Goal: Information Seeking & Learning: Learn about a topic

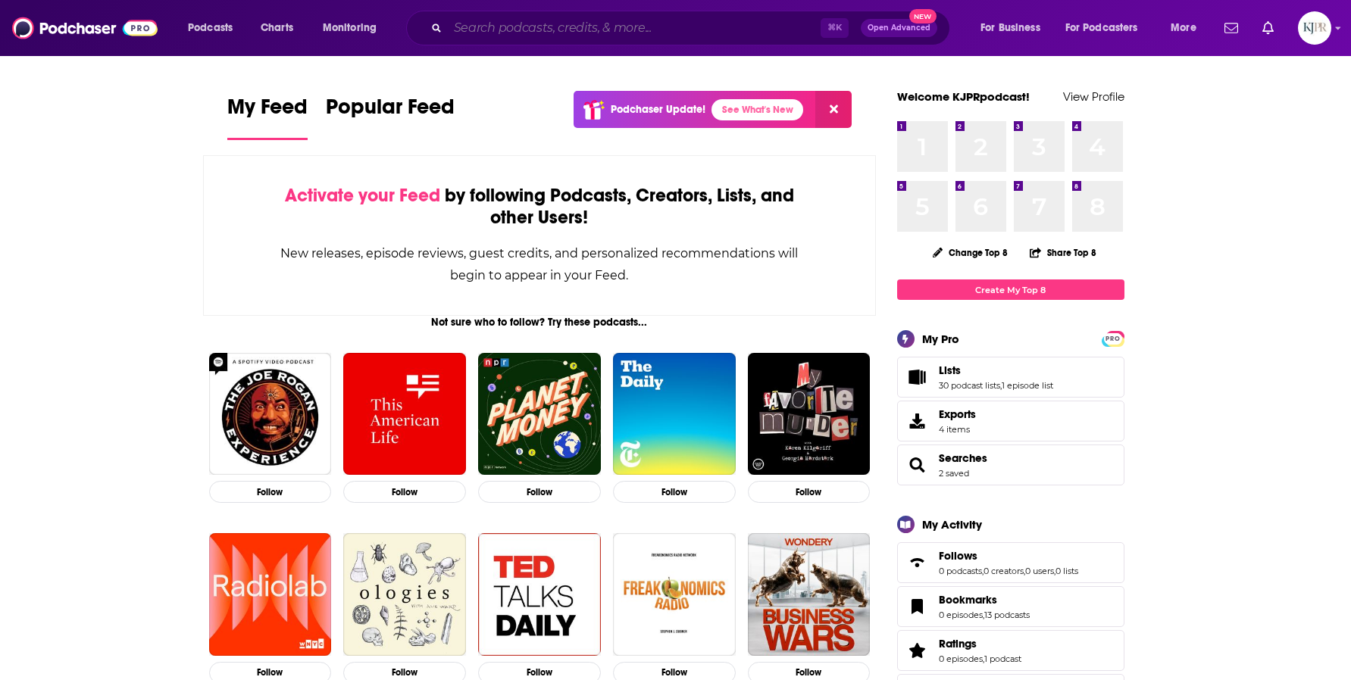
click at [483, 30] on input "Search podcasts, credits, & more..." at bounding box center [634, 28] width 373 height 24
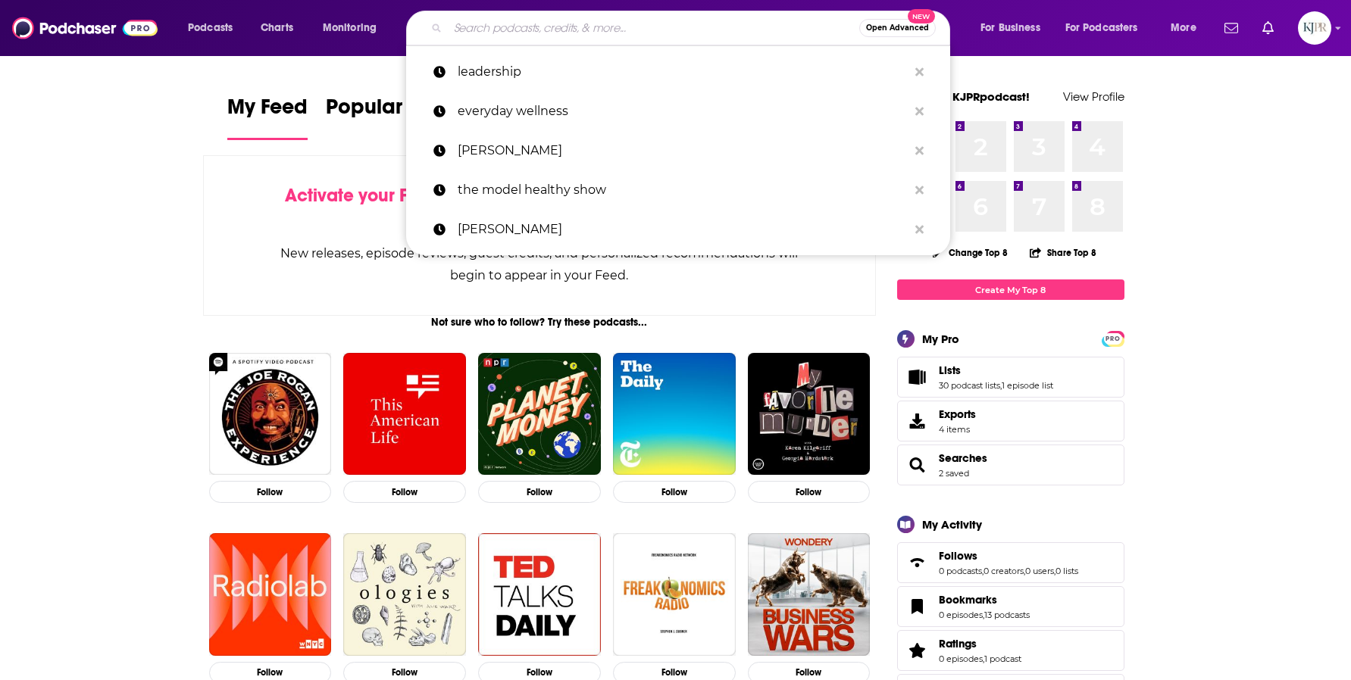
paste input "big asian energy [PERSON_NAME]"
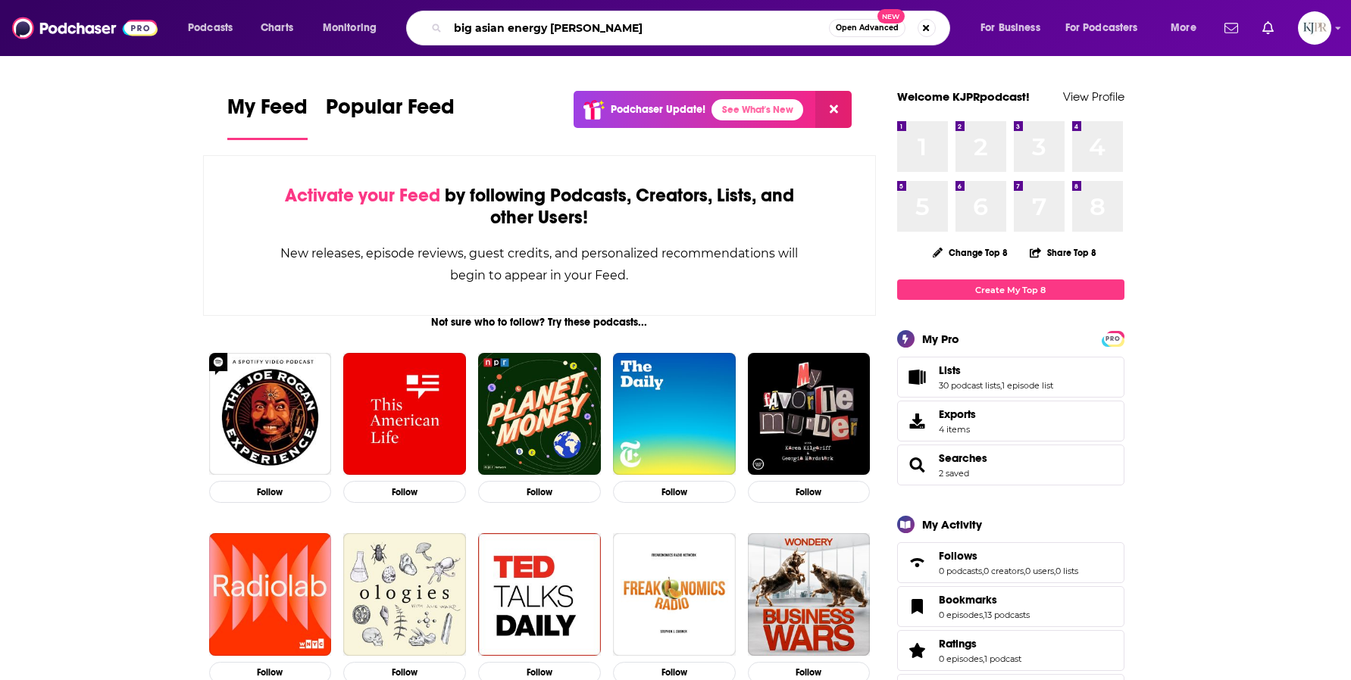
type input "big asian energy [PERSON_NAME]"
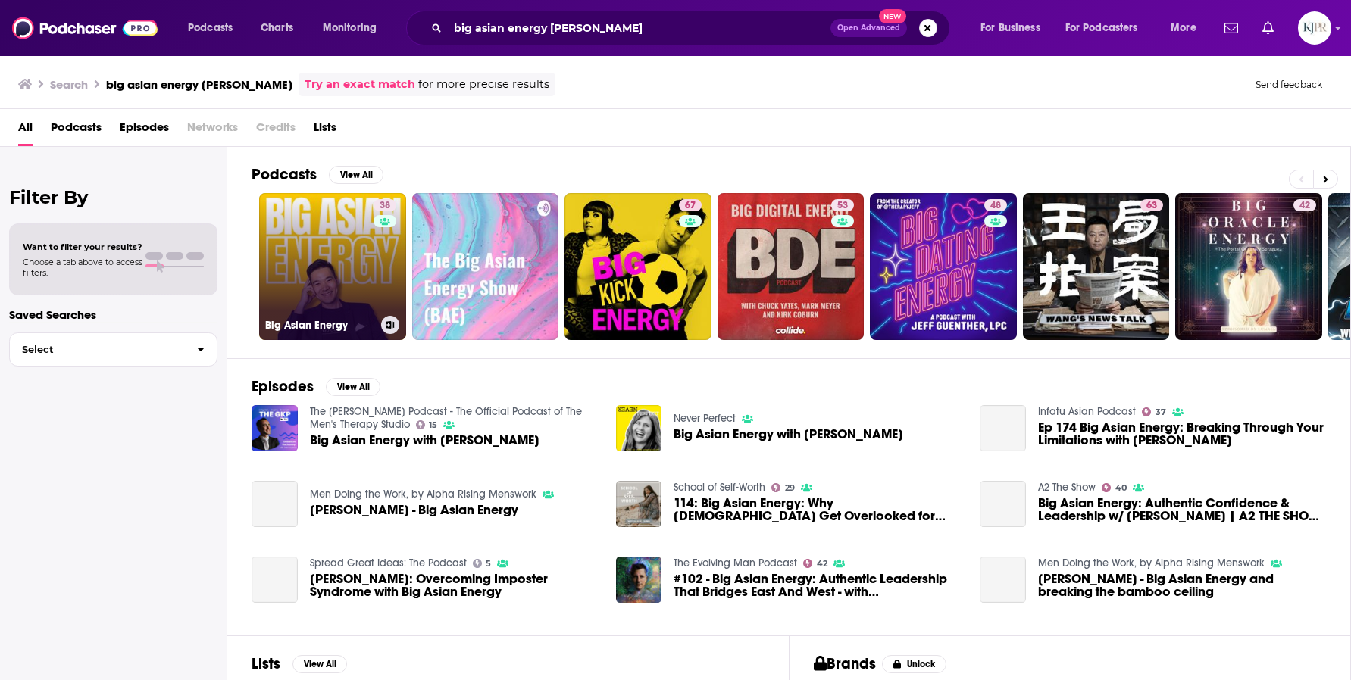
click at [316, 239] on link "38 Big Asian Energy" at bounding box center [332, 266] width 147 height 147
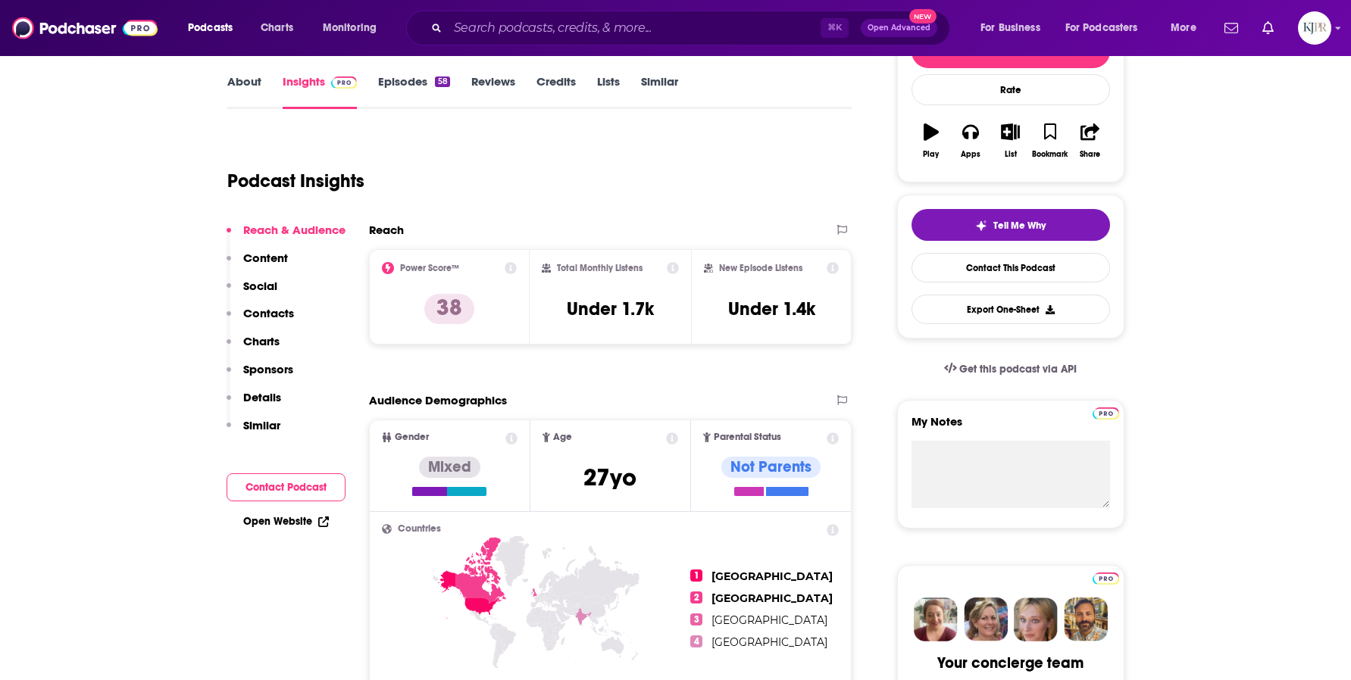
scroll to position [242, 0]
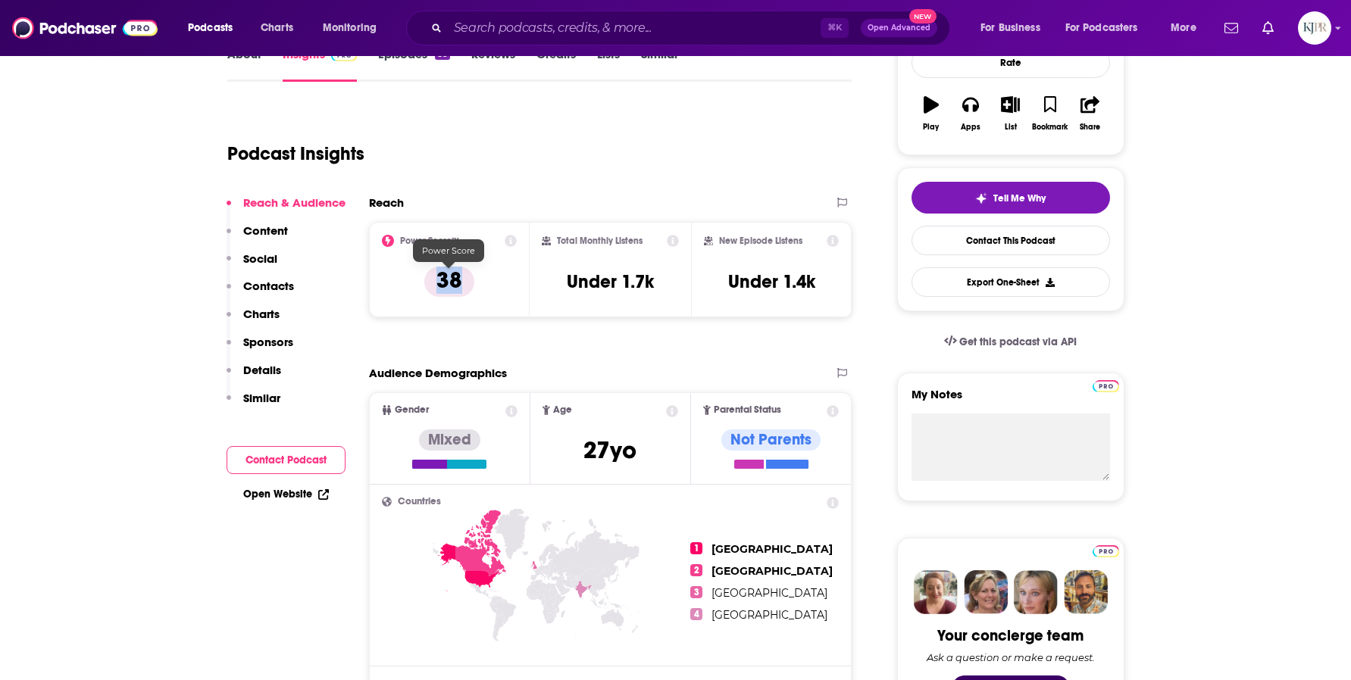
drag, startPoint x: 463, startPoint y: 280, endPoint x: 427, endPoint y: 282, distance: 35.6
click at [427, 282] on p "38" at bounding box center [449, 282] width 50 height 30
click at [500, 202] on div "Reach" at bounding box center [595, 203] width 452 height 14
drag, startPoint x: 565, startPoint y: 280, endPoint x: 672, endPoint y: 280, distance: 106.8
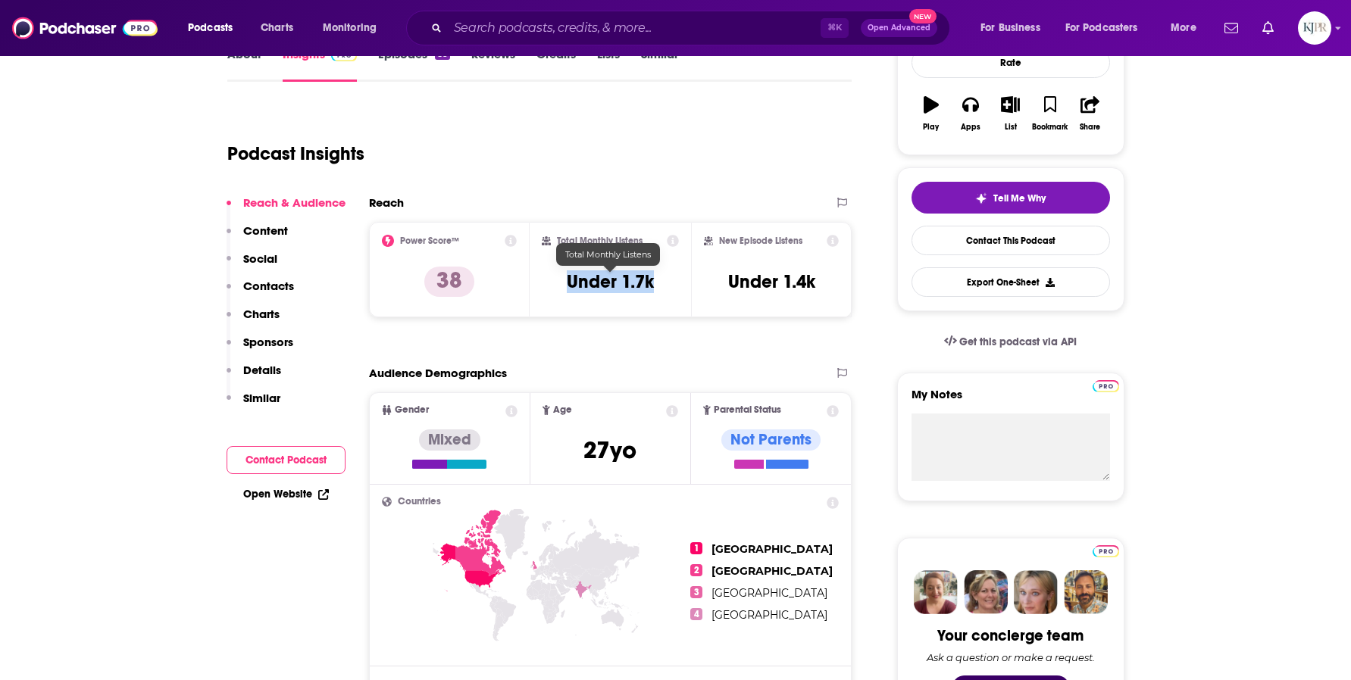
click at [672, 280] on div "Total Monthly Listens Under 1.7k" at bounding box center [610, 270] width 137 height 70
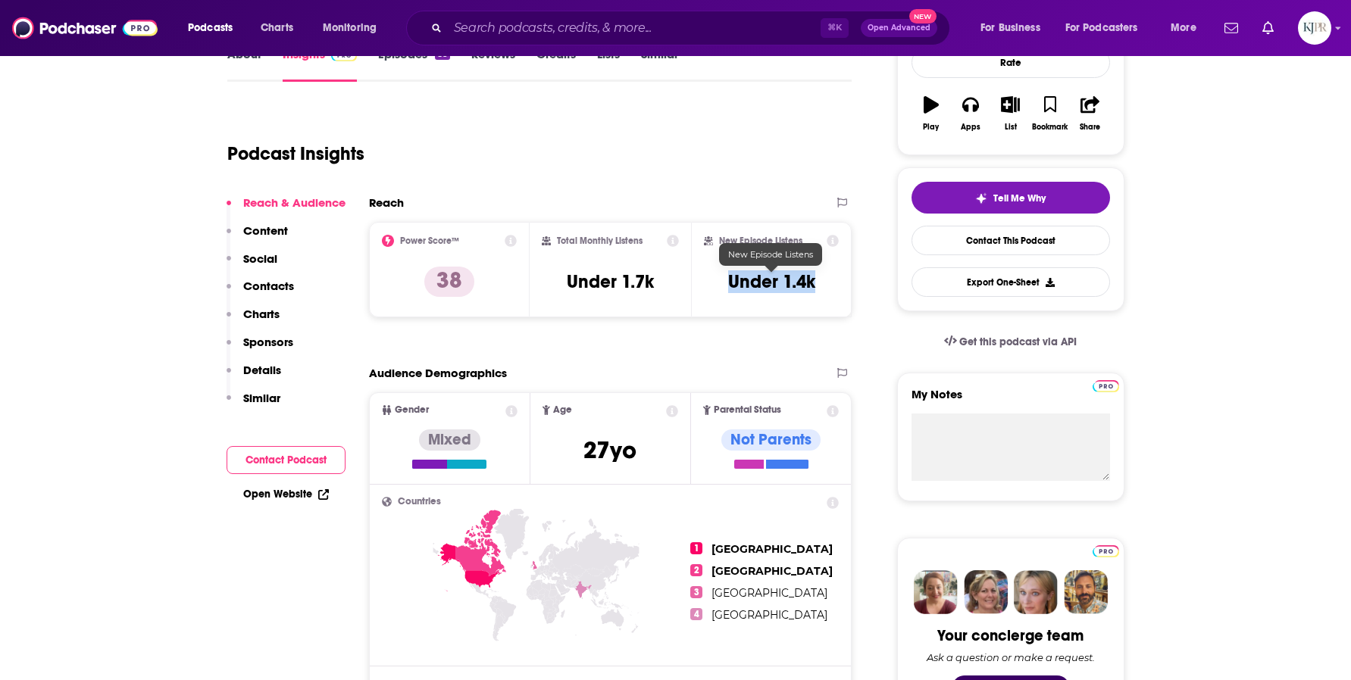
drag, startPoint x: 730, startPoint y: 279, endPoint x: 821, endPoint y: 279, distance: 90.9
click at [821, 279] on div "New Episode Listens Under 1.4k" at bounding box center [772, 270] width 136 height 70
drag, startPoint x: 631, startPoint y: 282, endPoint x: 646, endPoint y: 283, distance: 15.2
click at [646, 283] on h3 "Under 1.7k" at bounding box center [610, 282] width 87 height 23
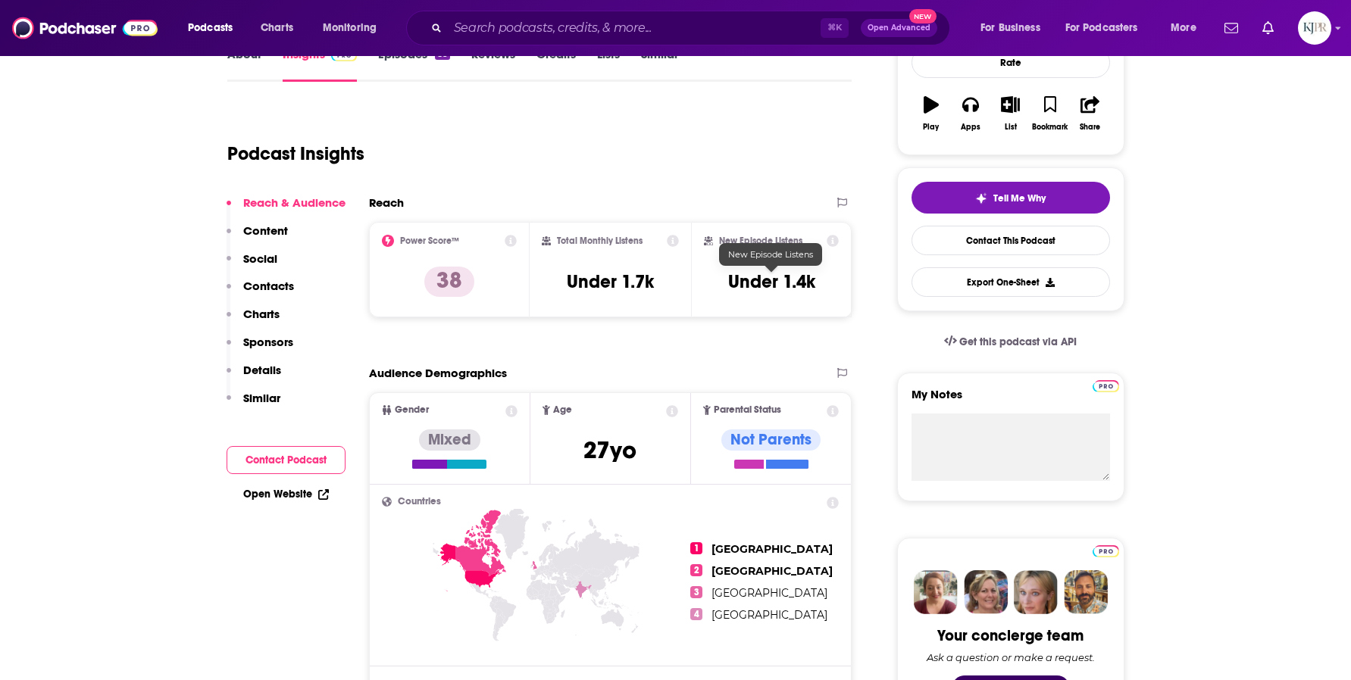
click at [799, 280] on h3 "Under 1.4k" at bounding box center [771, 282] width 87 height 23
drag, startPoint x: 794, startPoint y: 280, endPoint x: 809, endPoint y: 283, distance: 14.6
click at [809, 283] on h3 "Under 1.4k" at bounding box center [771, 282] width 87 height 23
click at [784, 282] on h3 "Under 1.4k" at bounding box center [771, 282] width 87 height 23
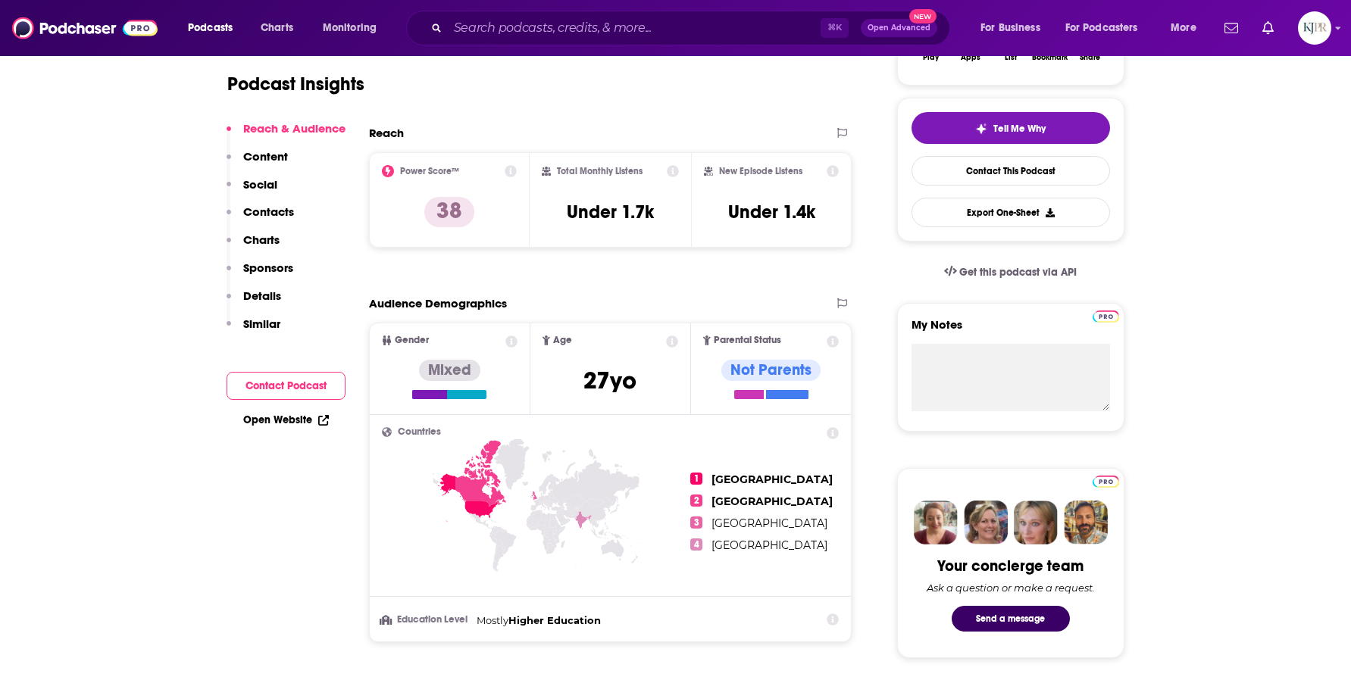
scroll to position [331, 0]
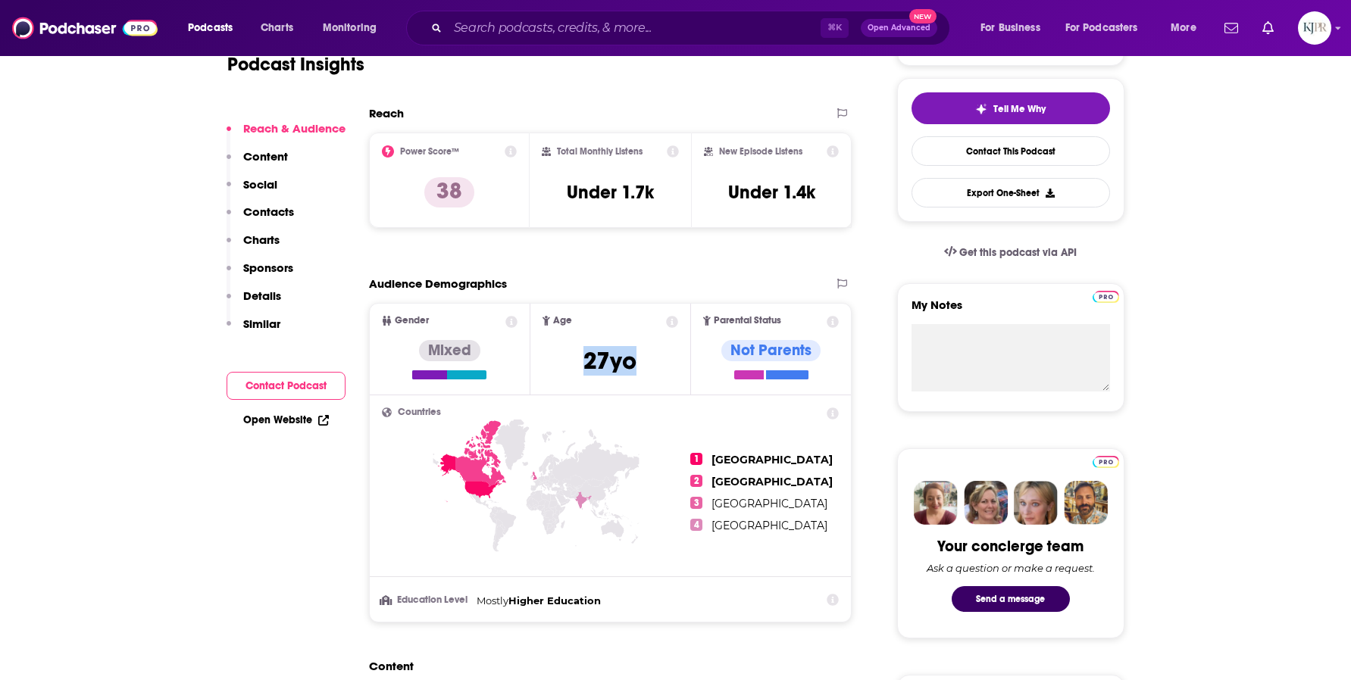
drag, startPoint x: 565, startPoint y: 365, endPoint x: 673, endPoint y: 364, distance: 107.6
click at [673, 364] on span "Age [DEMOGRAPHIC_DATA] yo" at bounding box center [610, 349] width 160 height 90
click at [623, 355] on span "[DEMOGRAPHIC_DATA]" at bounding box center [609, 361] width 53 height 30
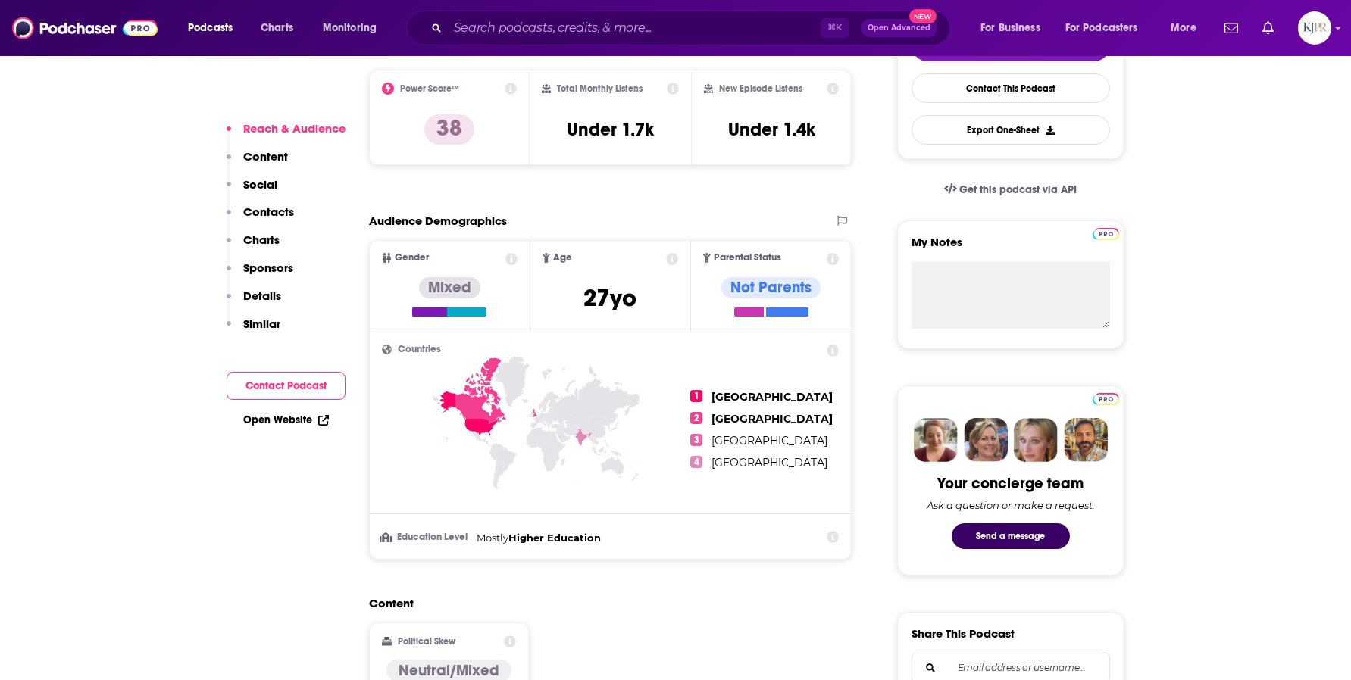
scroll to position [399, 0]
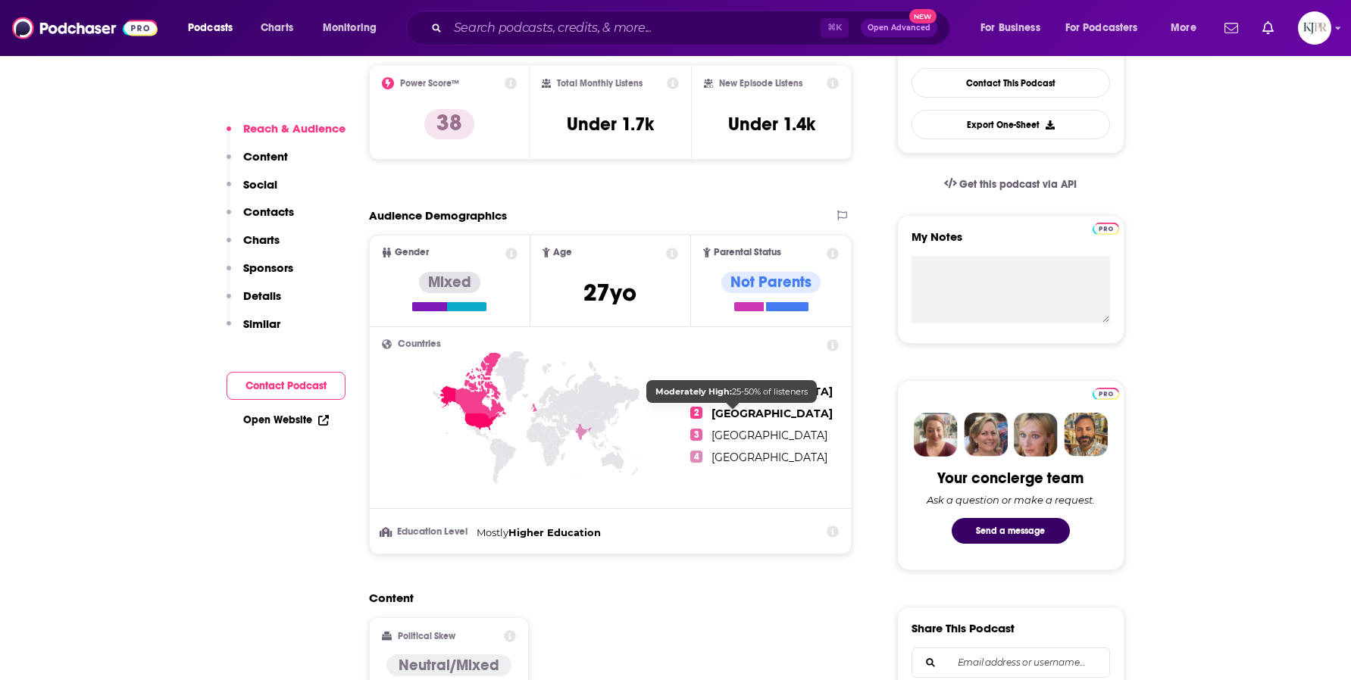
drag, startPoint x: 687, startPoint y: 393, endPoint x: 758, endPoint y: 415, distance: 74.0
click at [758, 415] on div "1 [GEOGRAPHIC_DATA] 2 [GEOGRAPHIC_DATA] 3 [GEOGRAPHIC_DATA] 4 [GEOGRAPHIC_DATA]" at bounding box center [611, 424] width 458 height 170
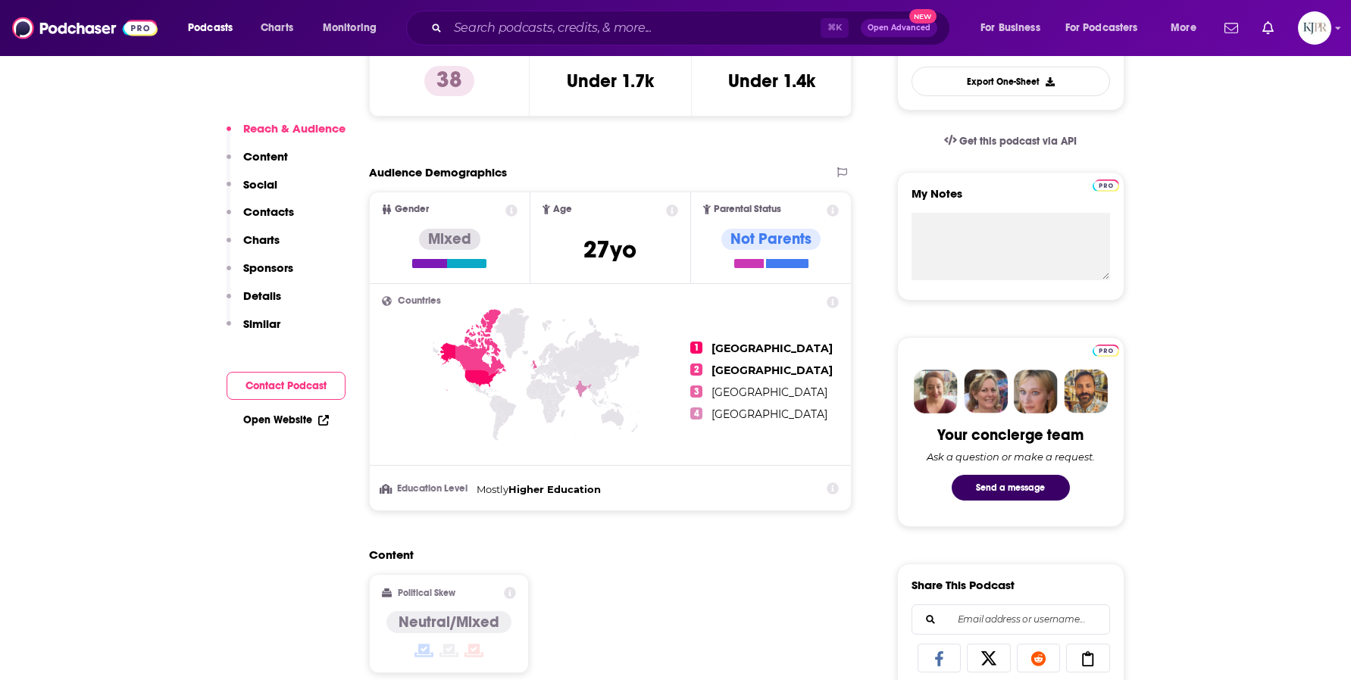
scroll to position [456, 0]
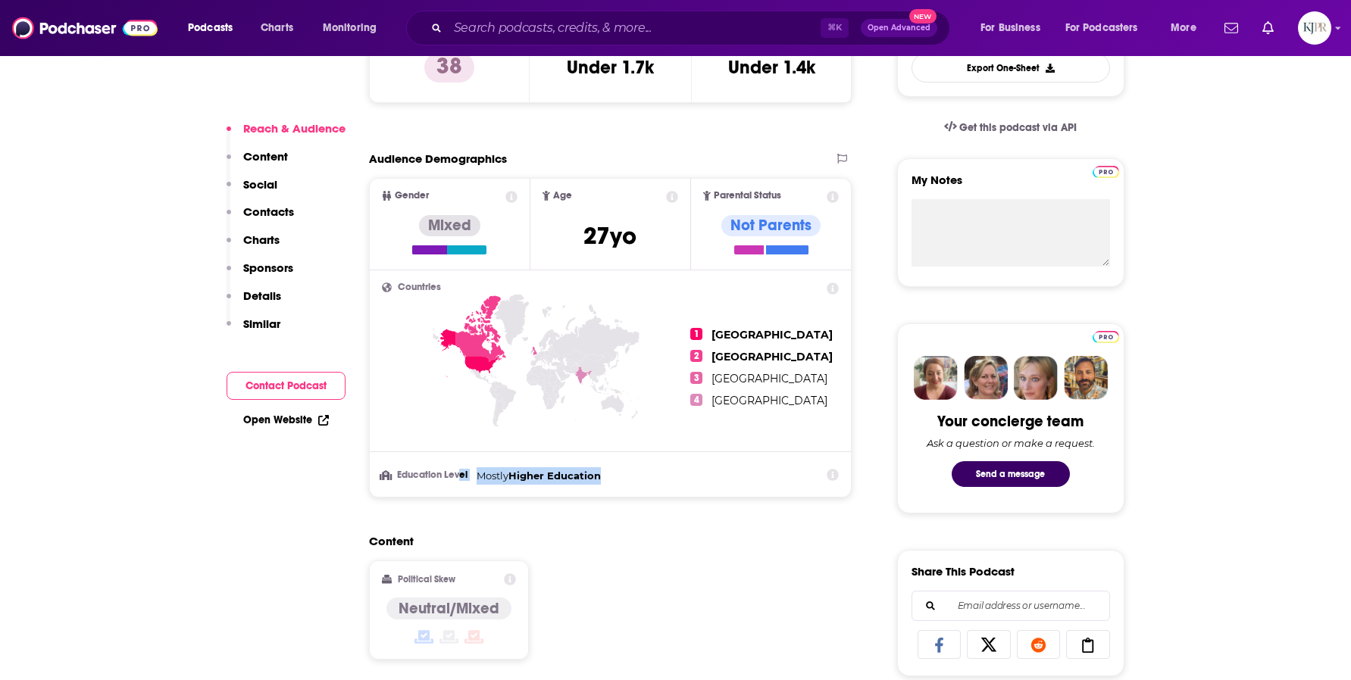
drag, startPoint x: 615, startPoint y: 473, endPoint x: 459, endPoint y: 474, distance: 156.1
click at [459, 474] on li "Education Level Mostly Higher Education" at bounding box center [611, 476] width 458 height 17
click at [545, 493] on div "Countries 1 [GEOGRAPHIC_DATA] 2 [GEOGRAPHIC_DATA] 3 [GEOGRAPHIC_DATA] 4 [GEOGRA…" at bounding box center [611, 384] width 482 height 227
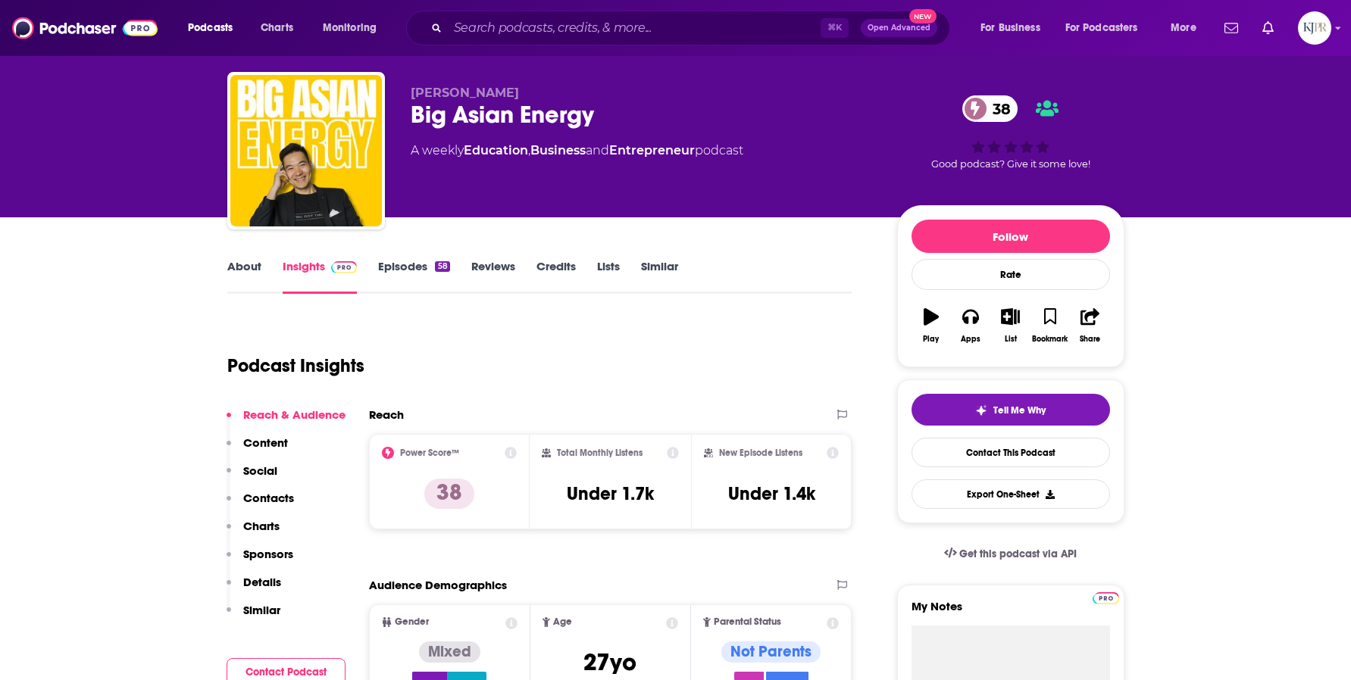
scroll to position [0, 0]
